Goal: Task Accomplishment & Management: Manage account settings

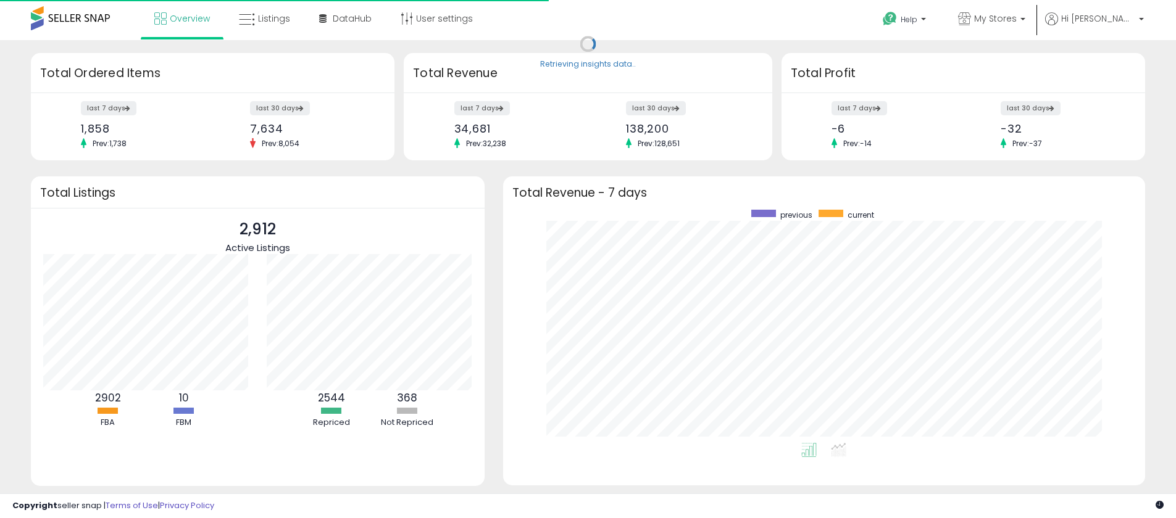
scroll to position [233, 618]
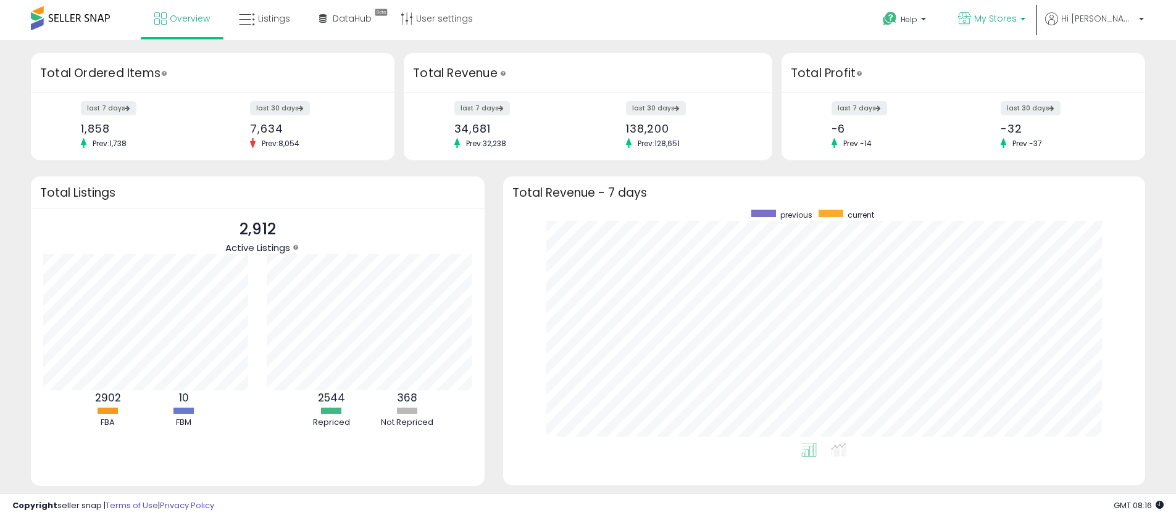
click at [1006, 20] on span "My Stores" at bounding box center [995, 18] width 43 height 12
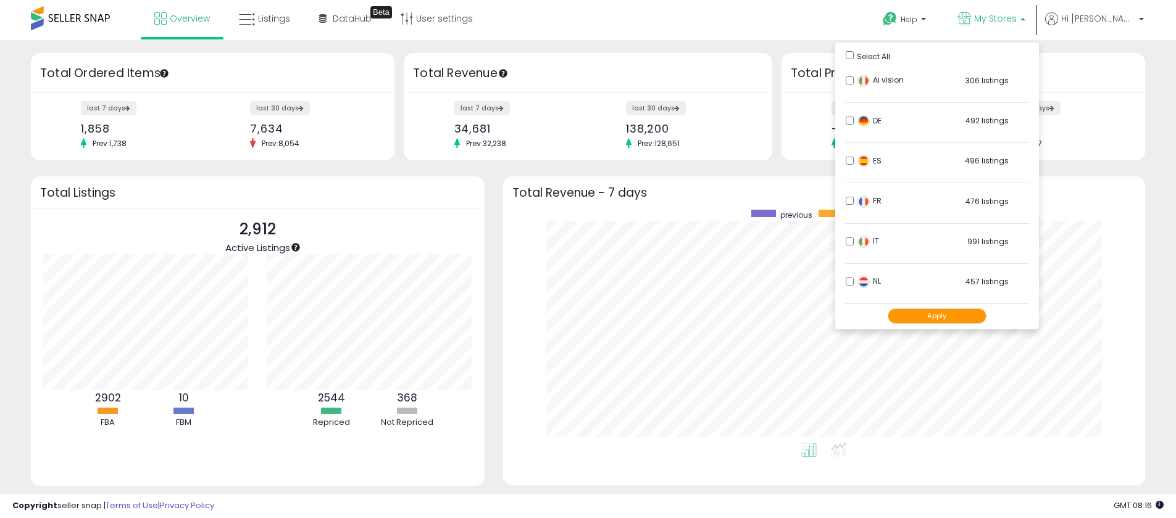
click at [818, 28] on div "Help Contact Support Search Knowledge Hub Request a Feature My Stores" at bounding box center [962, 26] width 389 height 52
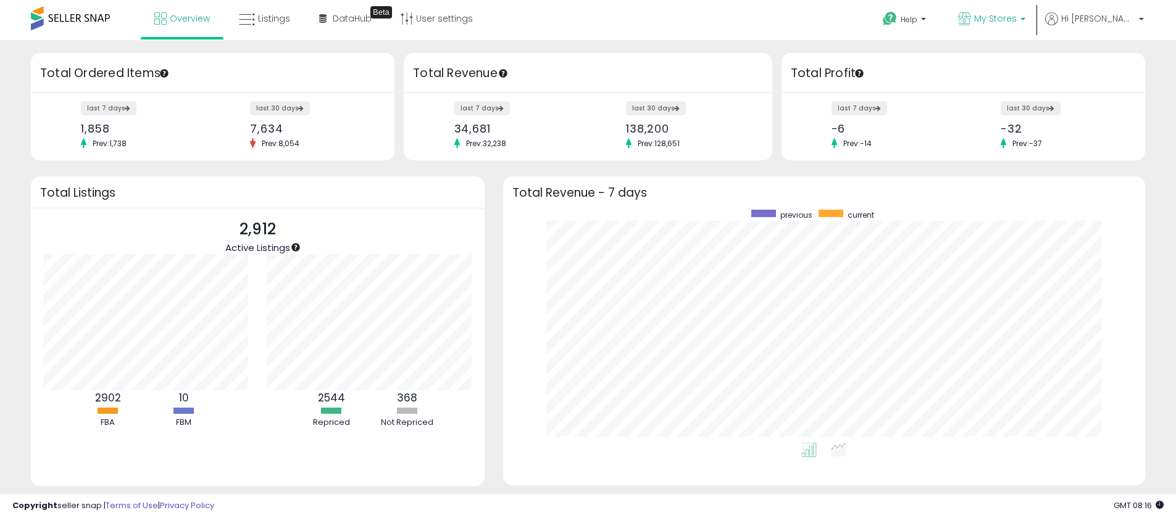
click at [1005, 12] on span "My Stores" at bounding box center [995, 18] width 43 height 12
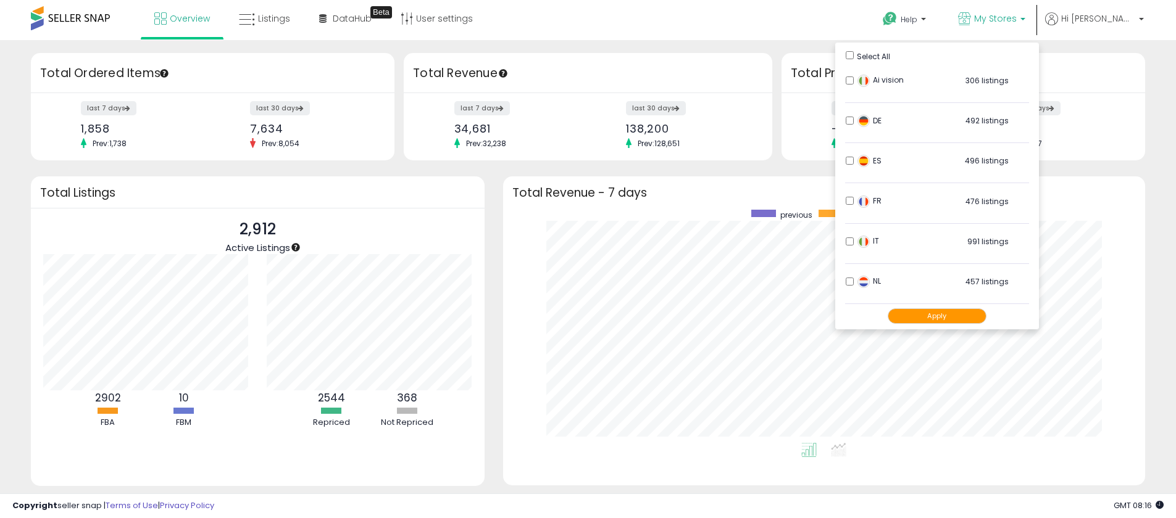
click at [877, 74] on li "Ai vision 306 listings" at bounding box center [937, 84] width 184 height 38
click at [966, 318] on button "Apply" at bounding box center [936, 316] width 99 height 15
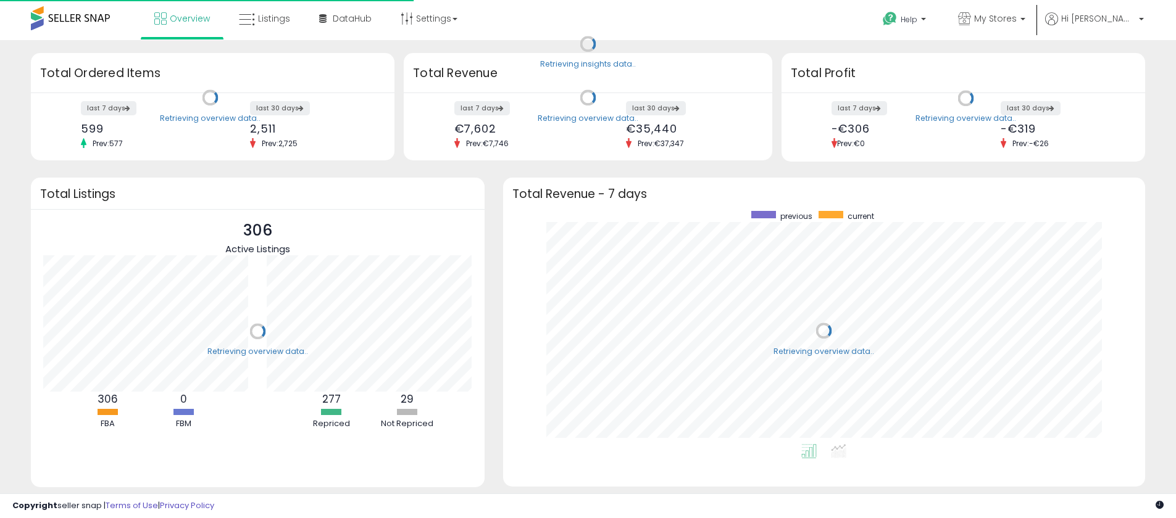
scroll to position [233, 618]
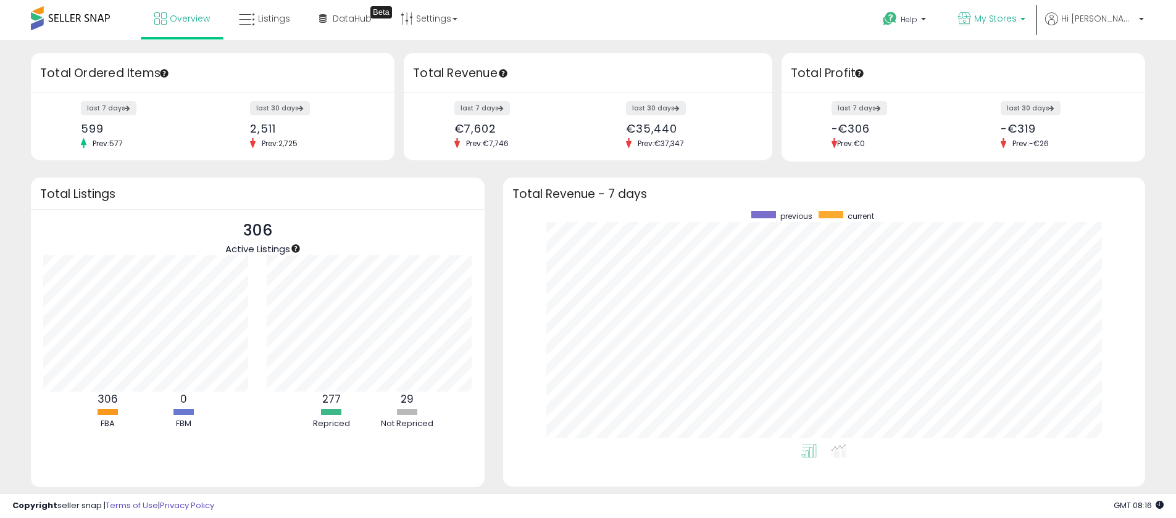
click at [1016, 21] on span "My Stores" at bounding box center [995, 18] width 43 height 12
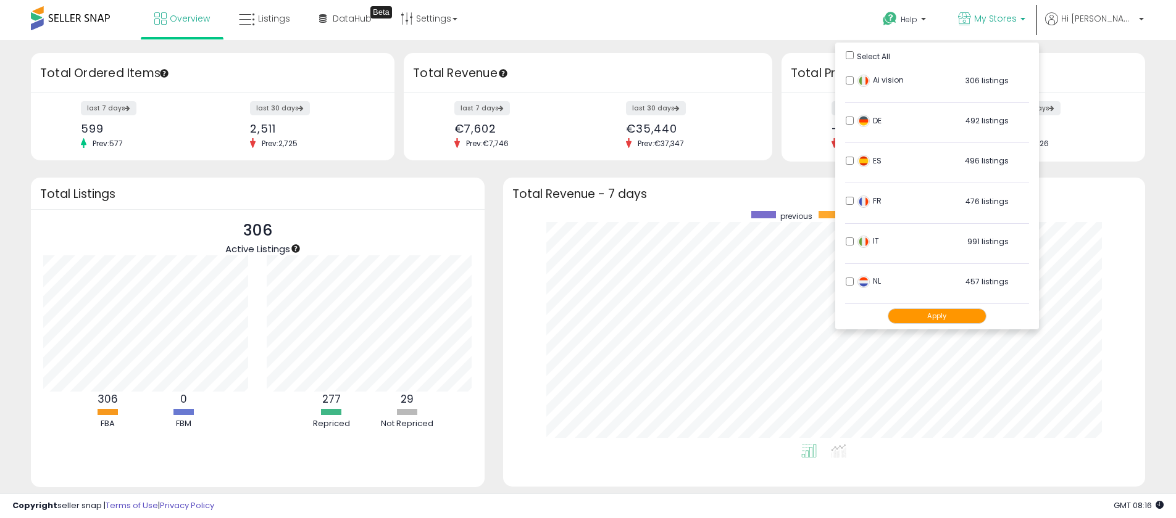
click at [946, 312] on button "Apply" at bounding box center [936, 316] width 99 height 15
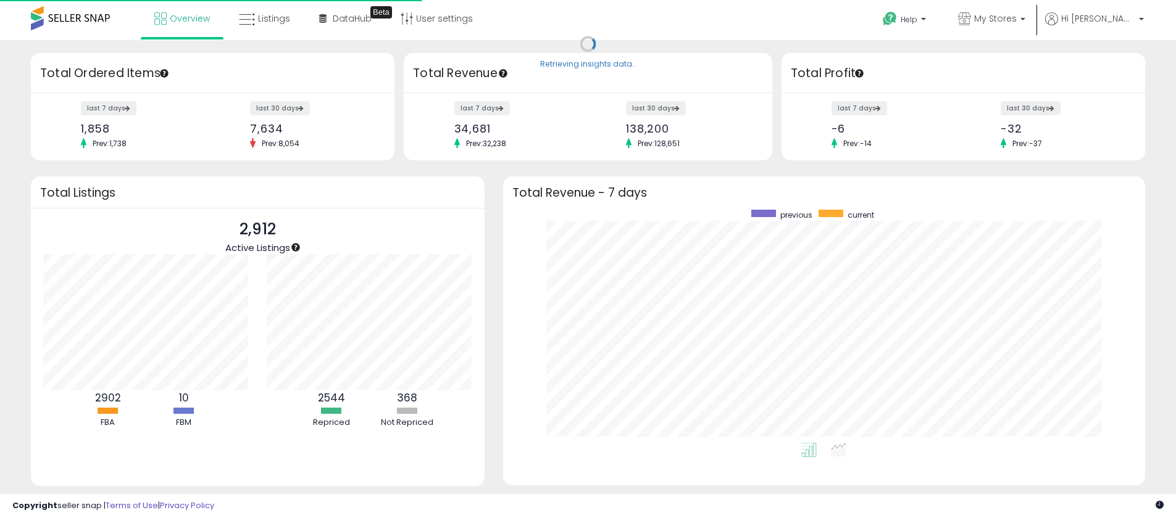
scroll to position [233, 618]
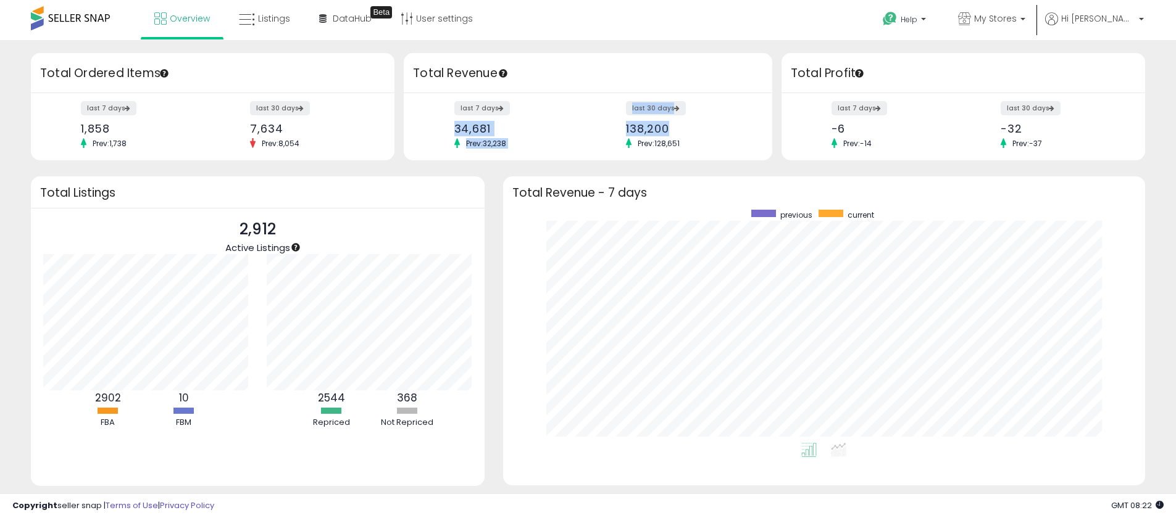
drag, startPoint x: 682, startPoint y: 131, endPoint x: 442, endPoint y: 128, distance: 239.4
click at [442, 128] on div "last 7 days 34,681 Prev: 32,238 last 30 days 138,200 Prev: 128,651" at bounding box center [588, 126] width 368 height 67
click at [552, 118] on div "last 7 days 34,681 Prev: 32,238" at bounding box center [516, 125] width 143 height 46
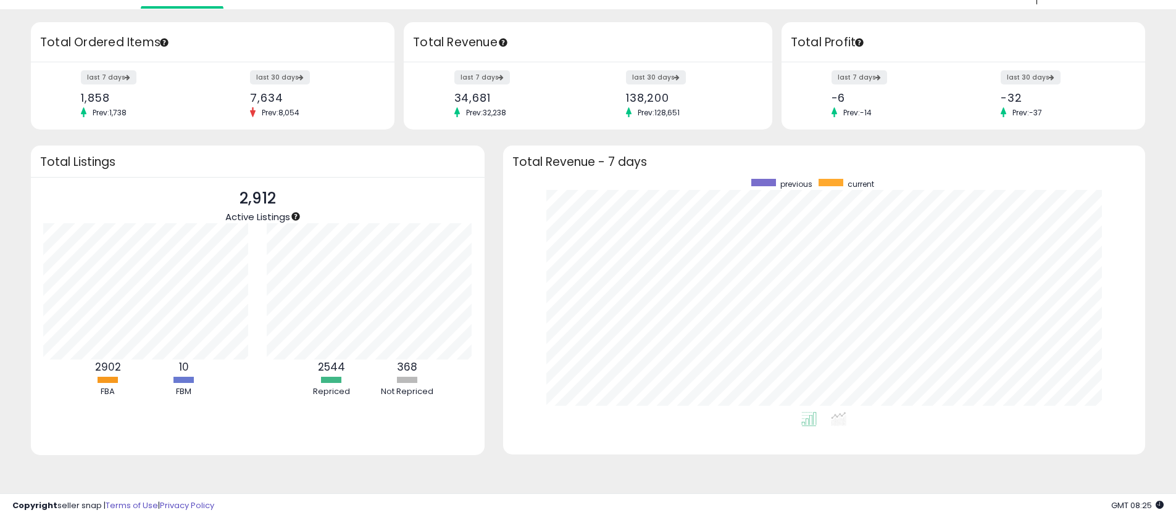
scroll to position [0, 0]
